Goal: Find contact information: Find contact information

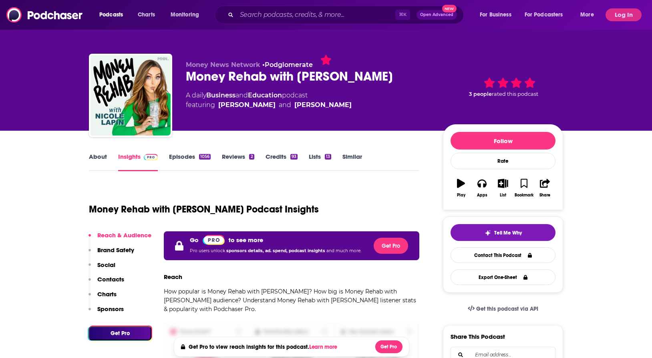
scroll to position [350, 0]
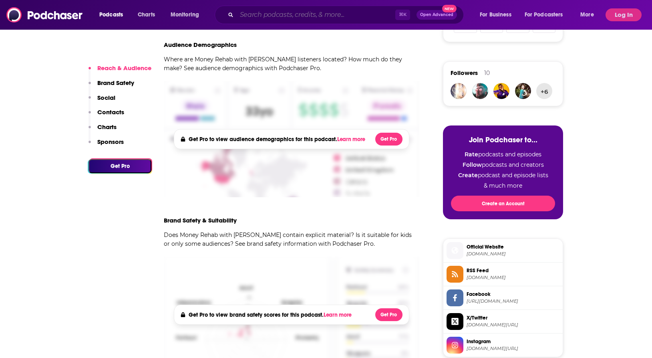
click at [328, 17] on input "Search podcasts, credits, & more..." at bounding box center [316, 14] width 159 height 13
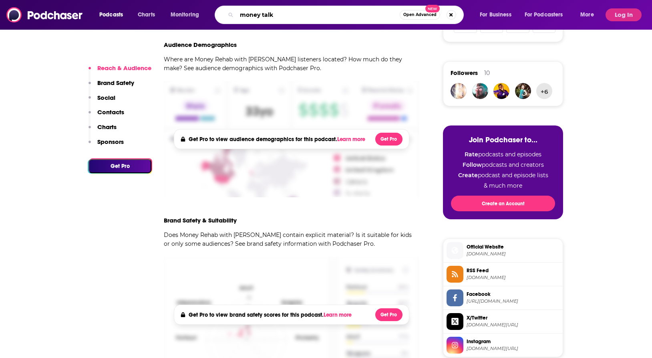
type input "money talks"
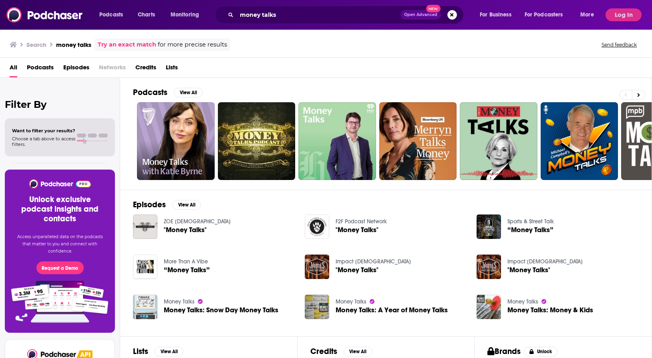
click at [48, 71] on span "Podcasts" at bounding box center [40, 69] width 27 height 16
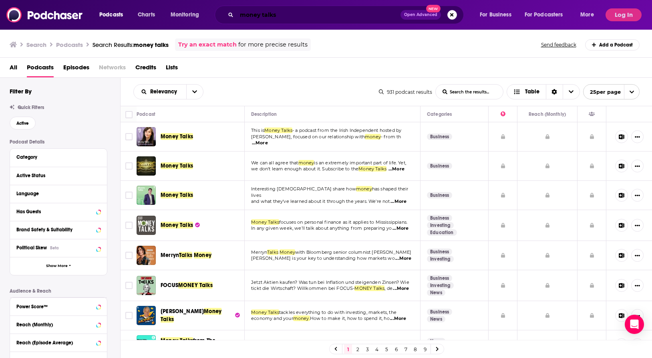
click at [302, 15] on input "money talks" at bounding box center [319, 14] width 164 height 13
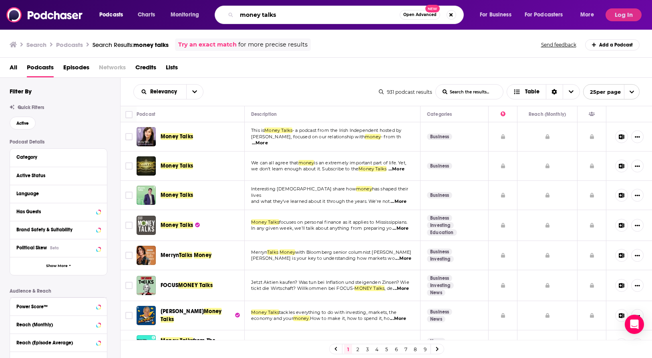
click at [302, 15] on input "money talks" at bounding box center [318, 14] width 163 height 13
type input "the economist"
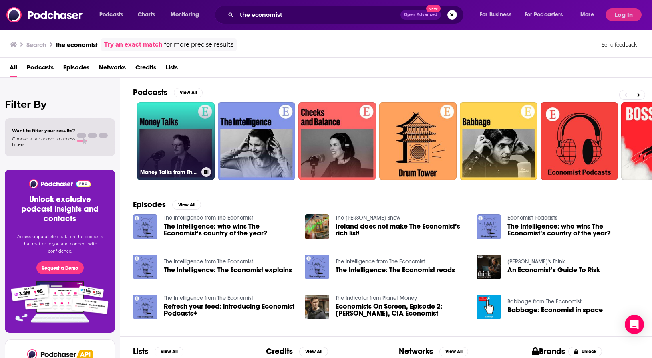
click at [183, 131] on link "Money Talks from The Economist" at bounding box center [176, 141] width 78 height 78
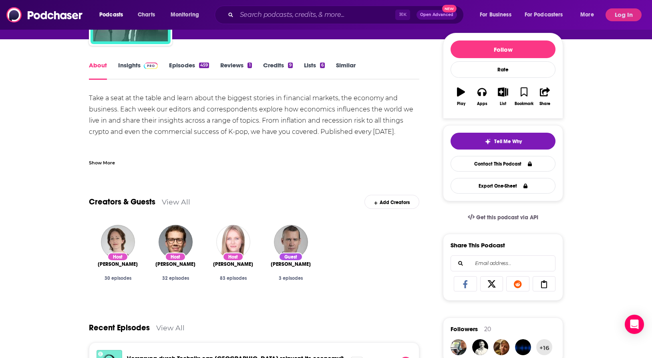
scroll to position [147, 0]
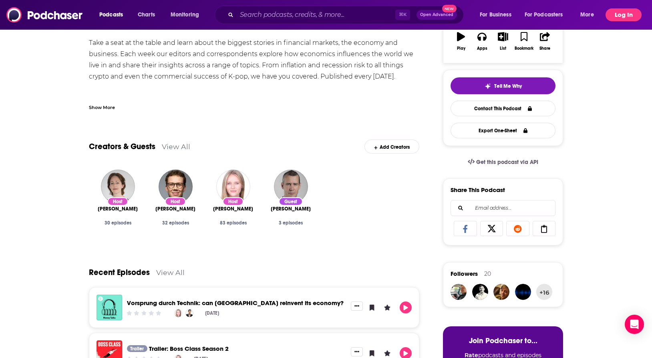
click at [623, 17] on button "Log In" at bounding box center [624, 14] width 36 height 13
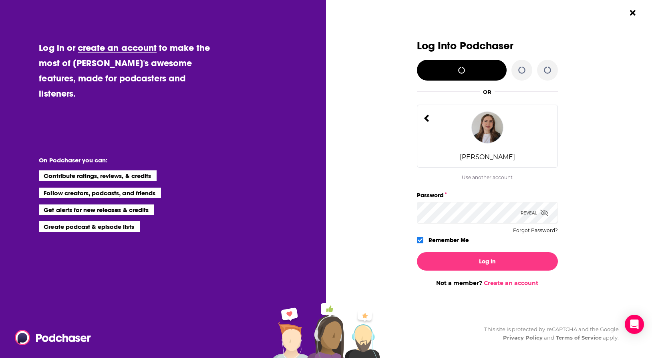
scroll to position [0, 0]
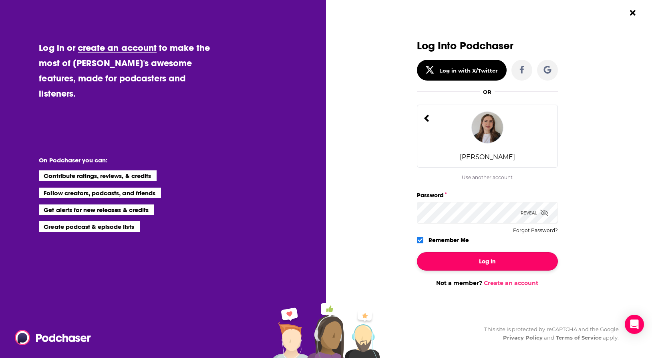
click at [480, 266] on button "Log In" at bounding box center [487, 261] width 141 height 18
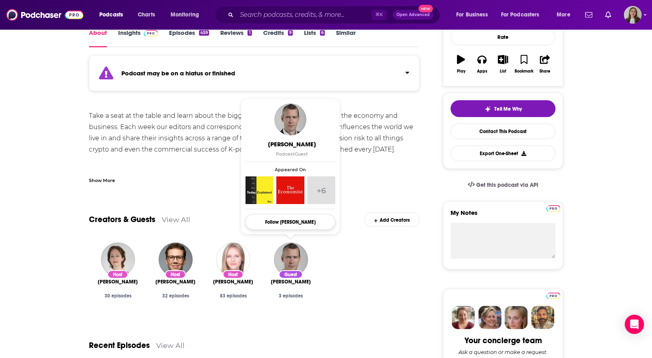
scroll to position [126, 0]
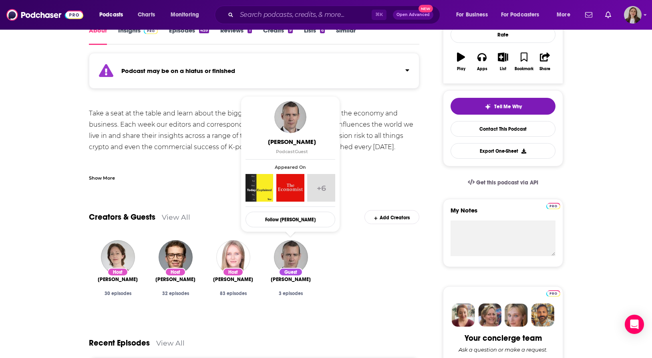
click at [194, 135] on div "Take a seat at the table and learn about the biggest stories in financial marke…" at bounding box center [254, 175] width 331 height 135
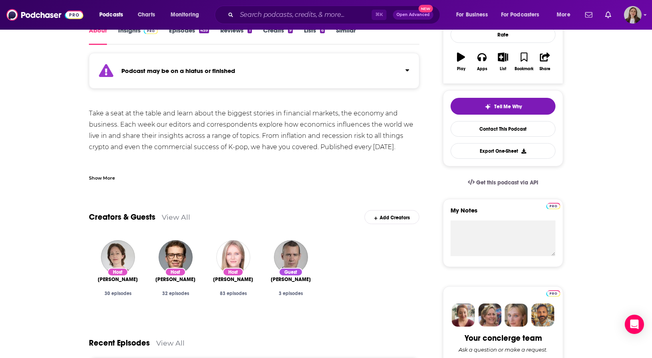
click at [103, 178] on div "Show More" at bounding box center [102, 177] width 26 height 8
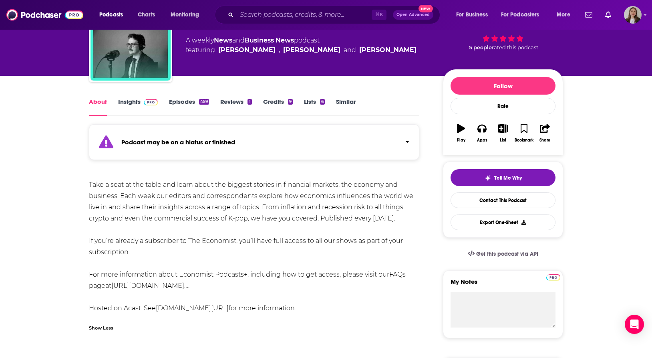
scroll to position [56, 0]
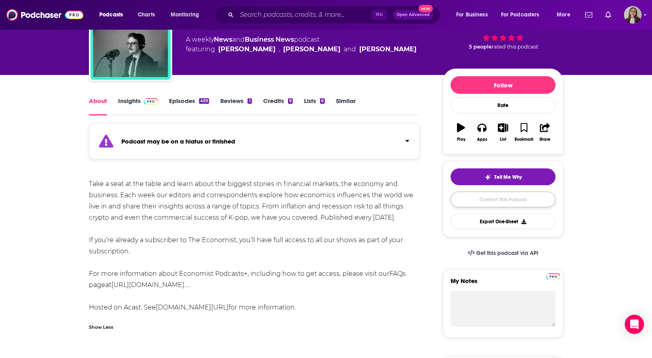
click at [502, 199] on link "Contact This Podcast" at bounding box center [503, 200] width 105 height 16
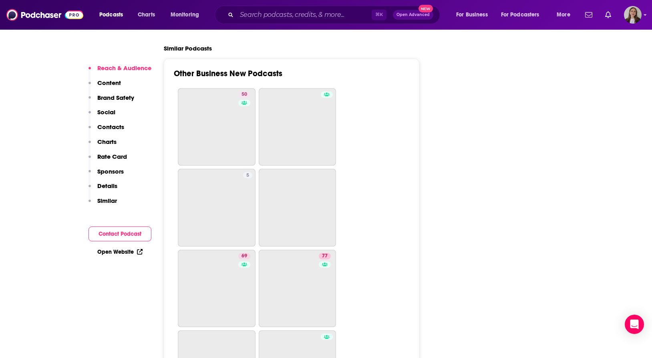
scroll to position [2870, 0]
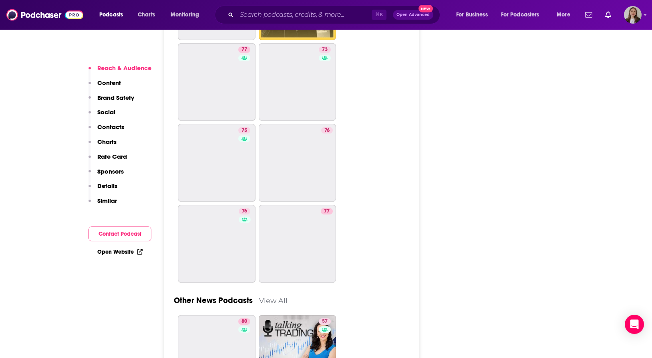
click at [122, 126] on p "Contacts" at bounding box center [110, 127] width 27 height 8
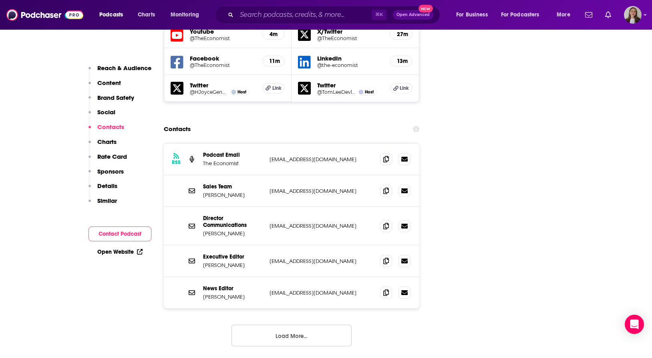
scroll to position [1039, 0]
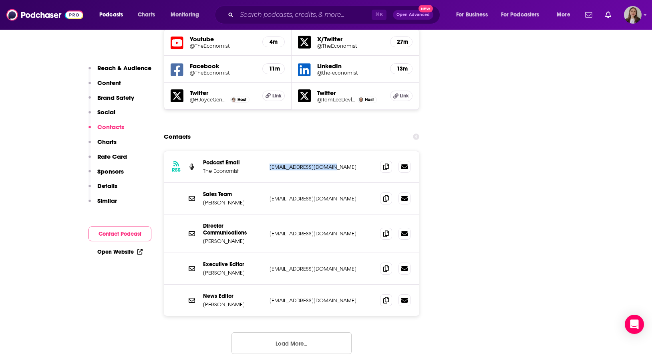
drag, startPoint x: 338, startPoint y: 147, endPoint x: 269, endPoint y: 151, distance: 69.5
click at [269, 151] on div "RSS Podcast Email The Economist [EMAIL_ADDRESS][DOMAIN_NAME] [EMAIL_ADDRESS][DO…" at bounding box center [292, 167] width 256 height 32
copy p "[EMAIL_ADDRESS][DOMAIN_NAME]"
